Goal: Use online tool/utility: Use online tool/utility

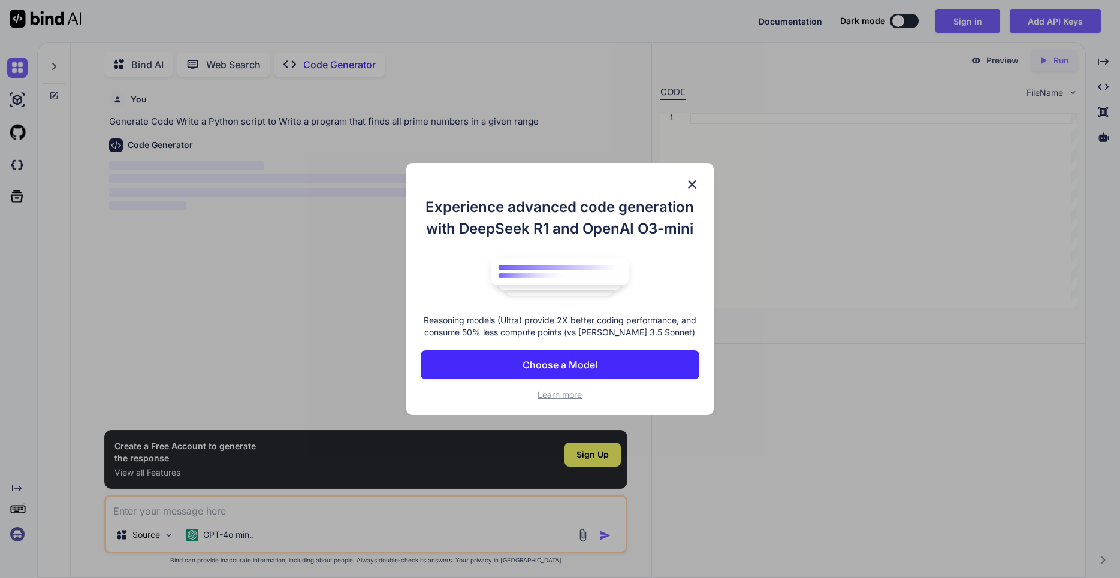
scroll to position [12, 0]
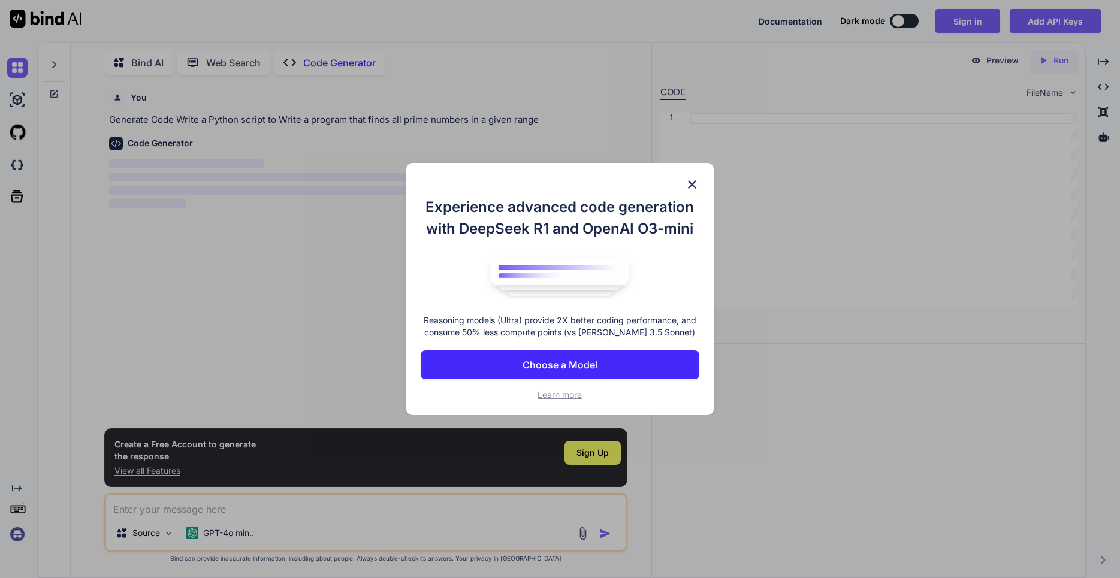
type textarea "x"
click at [697, 185] on img at bounding box center [692, 184] width 14 height 14
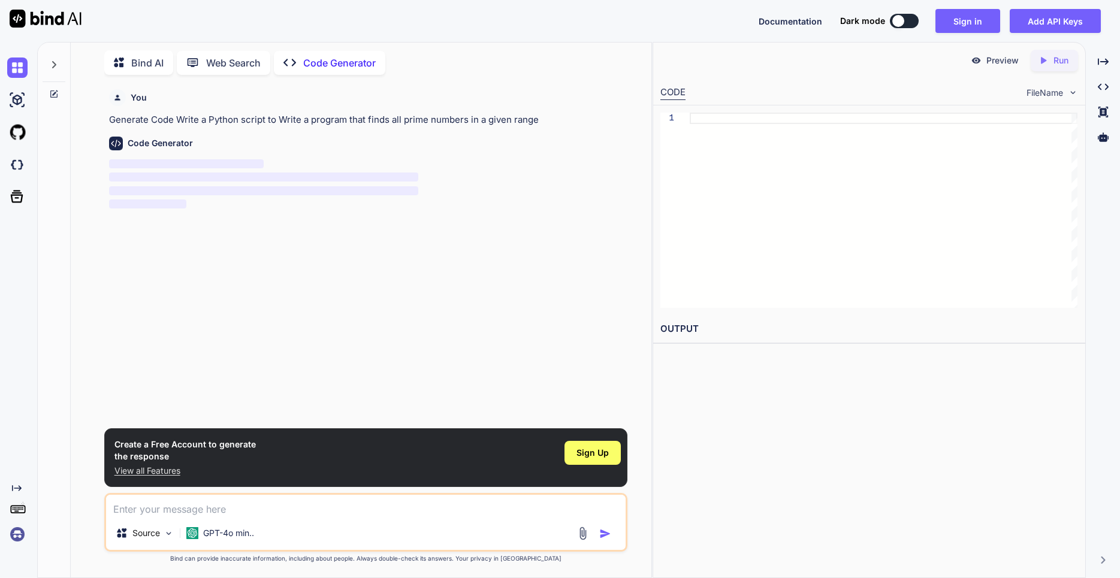
click at [198, 512] on textarea at bounding box center [366, 506] width 520 height 22
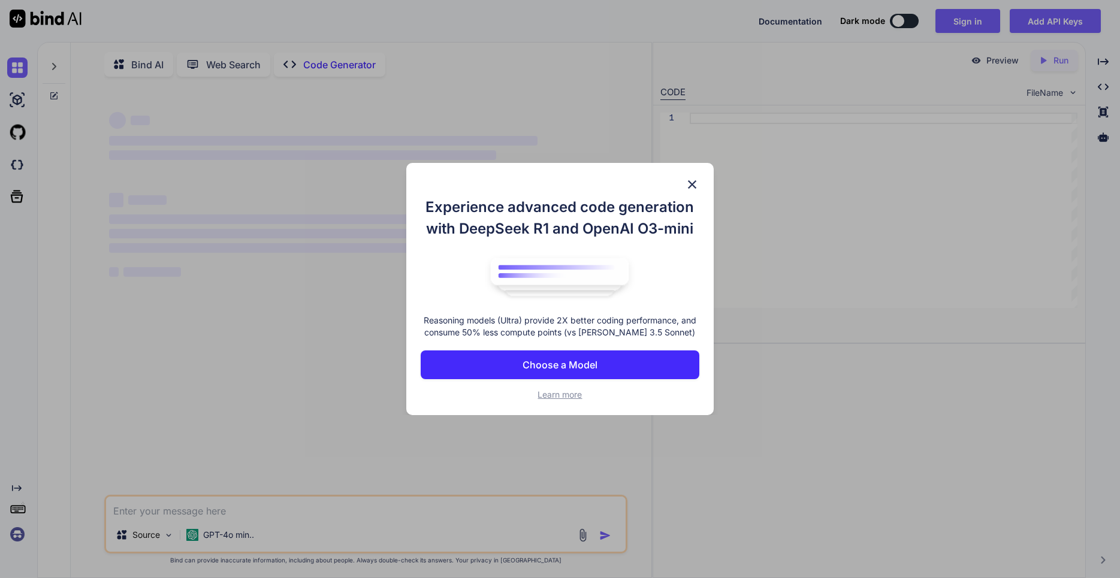
click at [688, 186] on img at bounding box center [692, 184] width 14 height 14
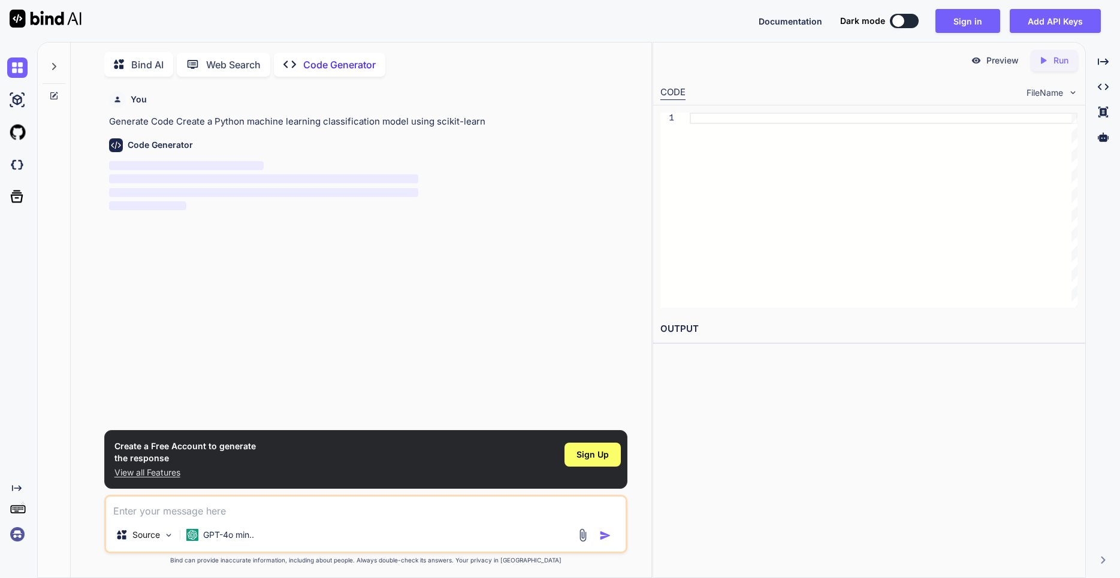
scroll to position [12, 0]
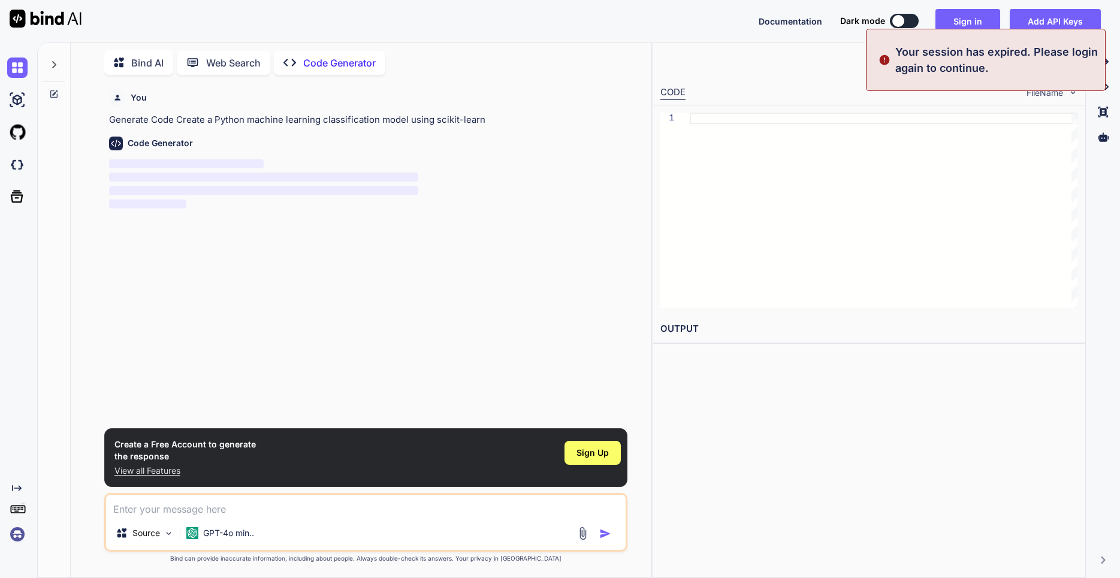
type textarea "x"
